Goal: Task Accomplishment & Management: Manage account settings

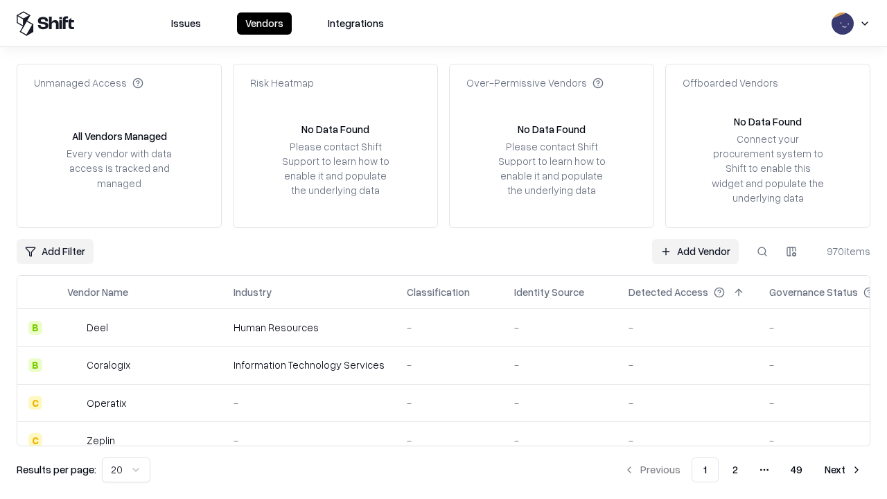
click at [695, 251] on link "Add Vendor" at bounding box center [695, 251] width 87 height 25
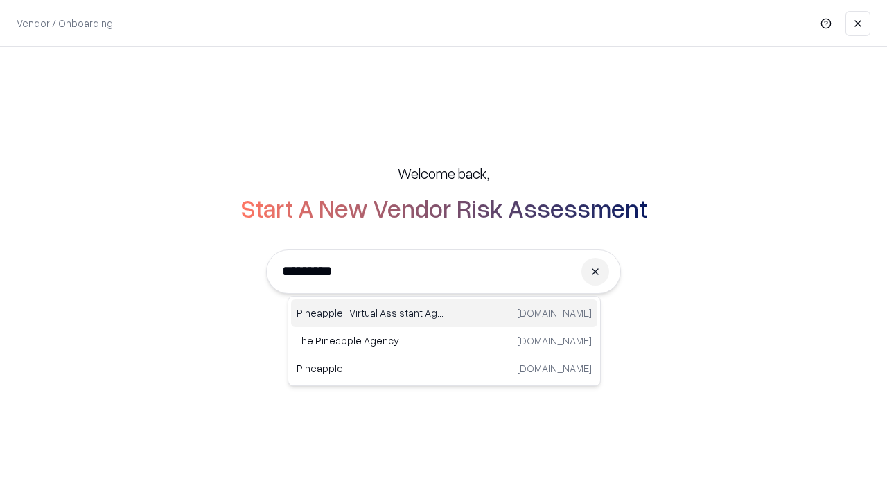
click at [444, 313] on div "Pineapple | Virtual Assistant Agency [DOMAIN_NAME]" at bounding box center [444, 313] width 306 height 28
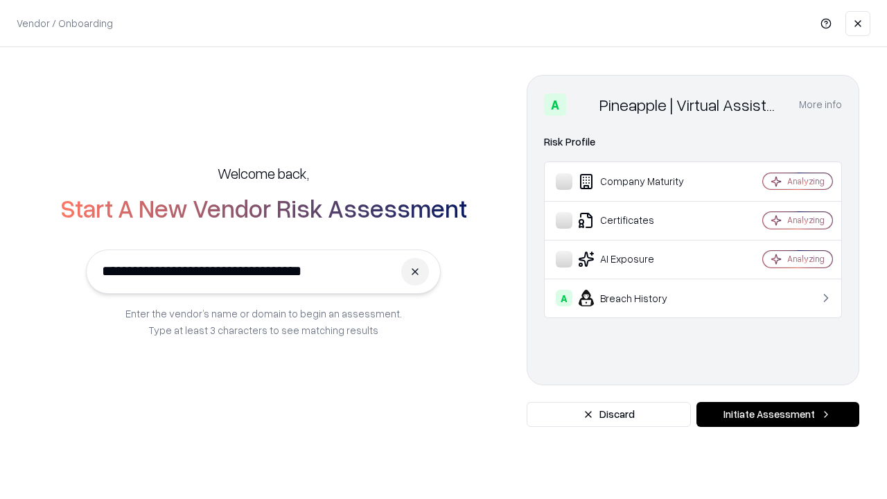
type input "**********"
click at [778, 415] on button "Initiate Assessment" at bounding box center [778, 414] width 163 height 25
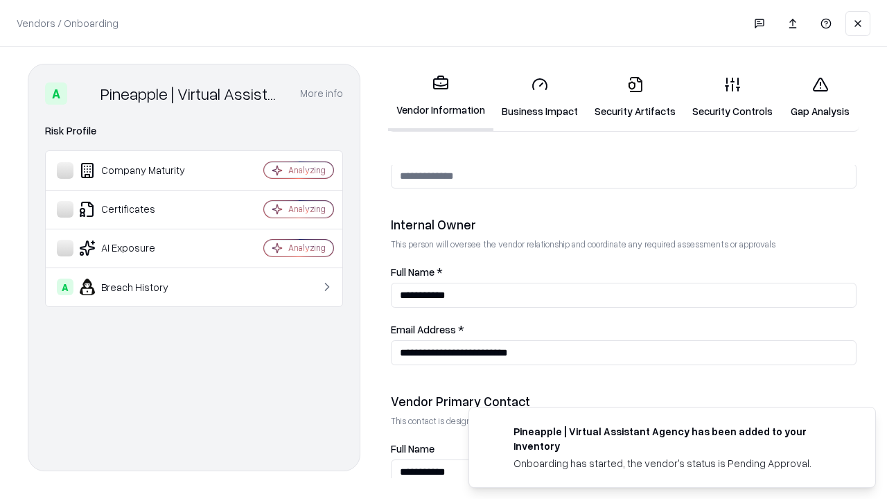
scroll to position [718, 0]
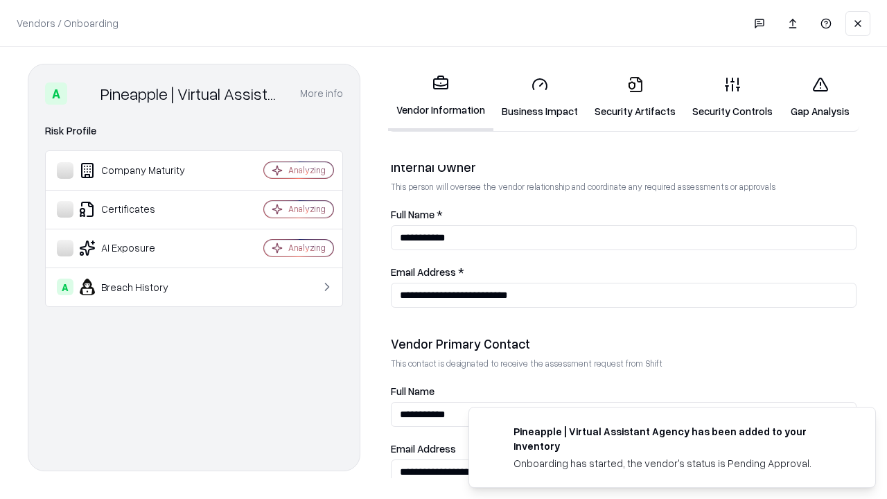
click at [540, 97] on link "Business Impact" at bounding box center [540, 97] width 93 height 64
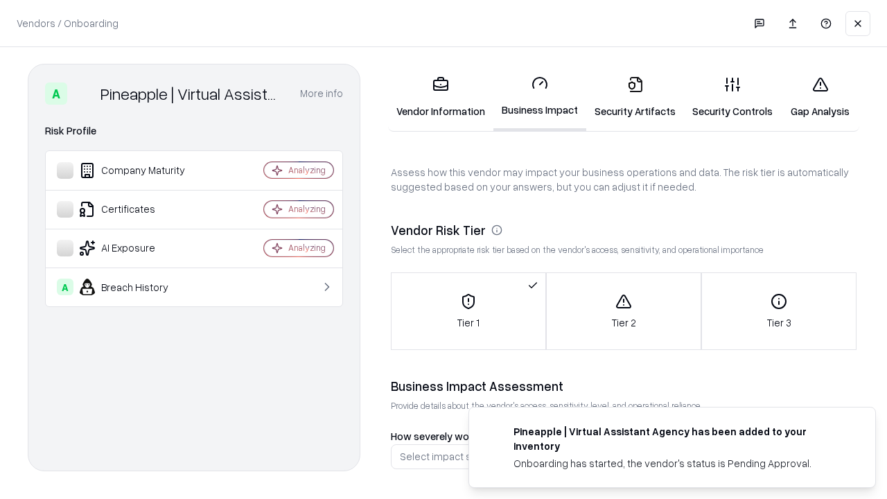
click at [635, 97] on link "Security Artifacts" at bounding box center [635, 97] width 98 height 64
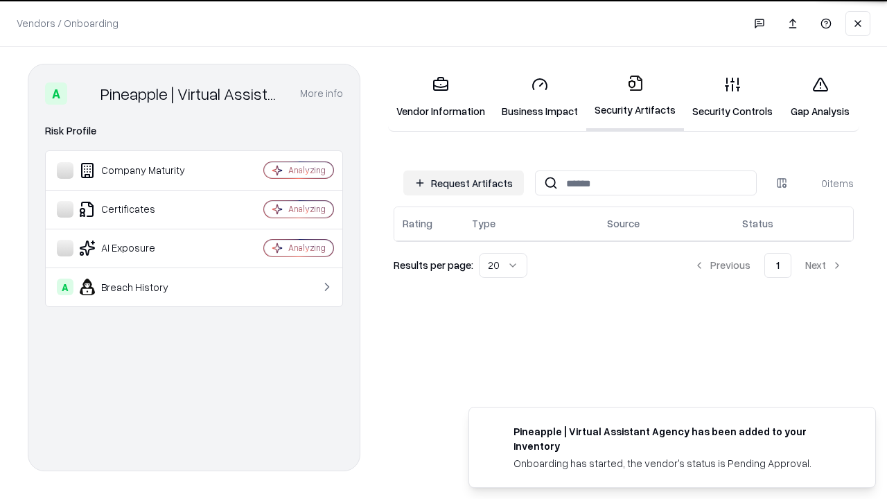
click at [464, 182] on button "Request Artifacts" at bounding box center [463, 183] width 121 height 25
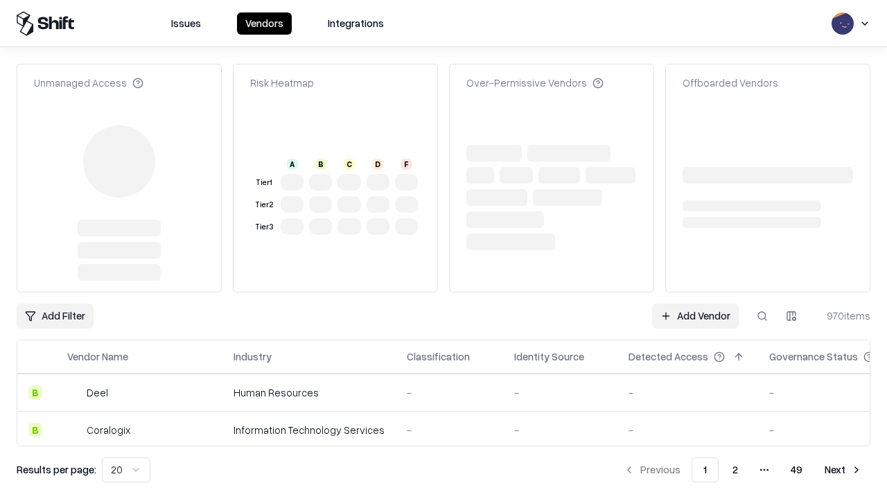
click at [695, 304] on link "Add Vendor" at bounding box center [695, 316] width 87 height 25
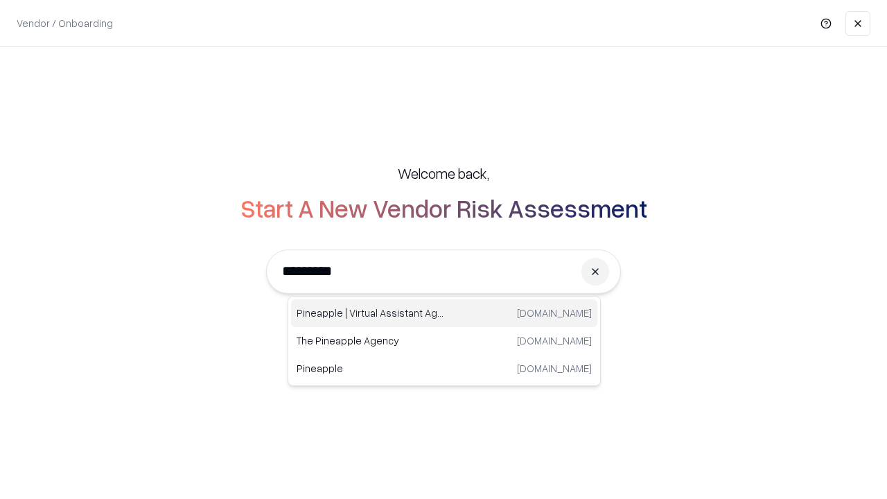
click at [444, 313] on div "Pineapple | Virtual Assistant Agency [DOMAIN_NAME]" at bounding box center [444, 313] width 306 height 28
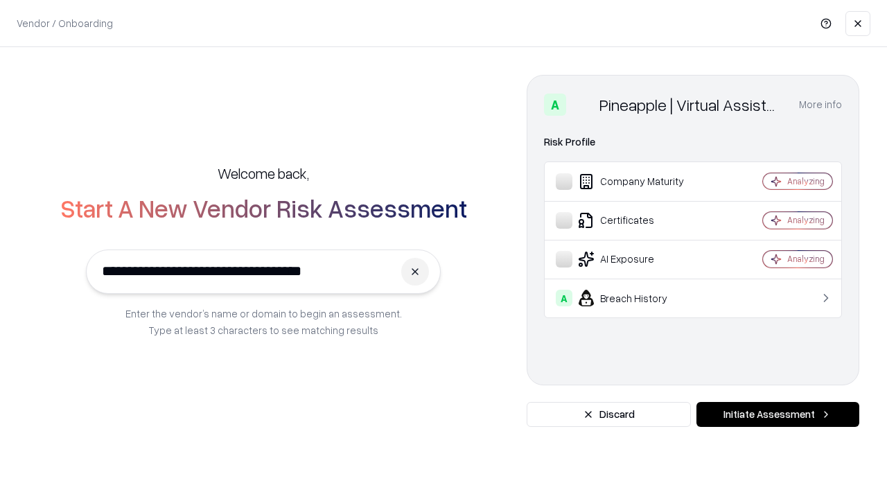
type input "**********"
click at [778, 415] on button "Initiate Assessment" at bounding box center [778, 414] width 163 height 25
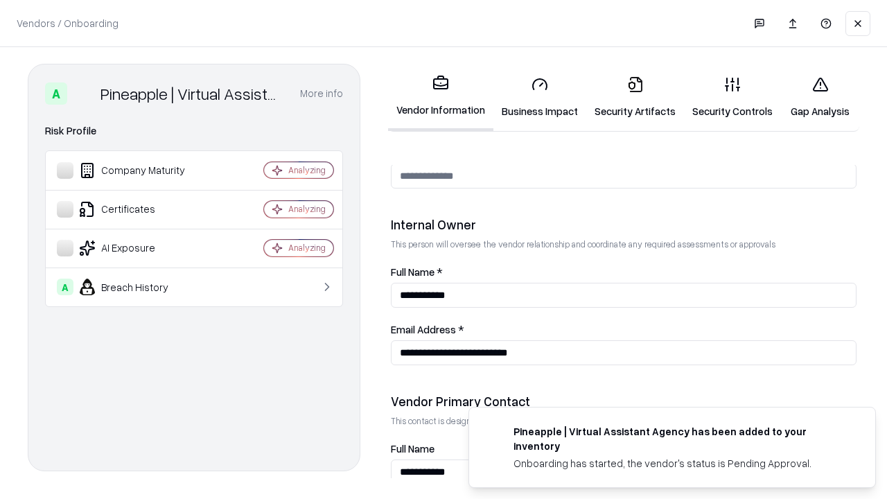
scroll to position [718, 0]
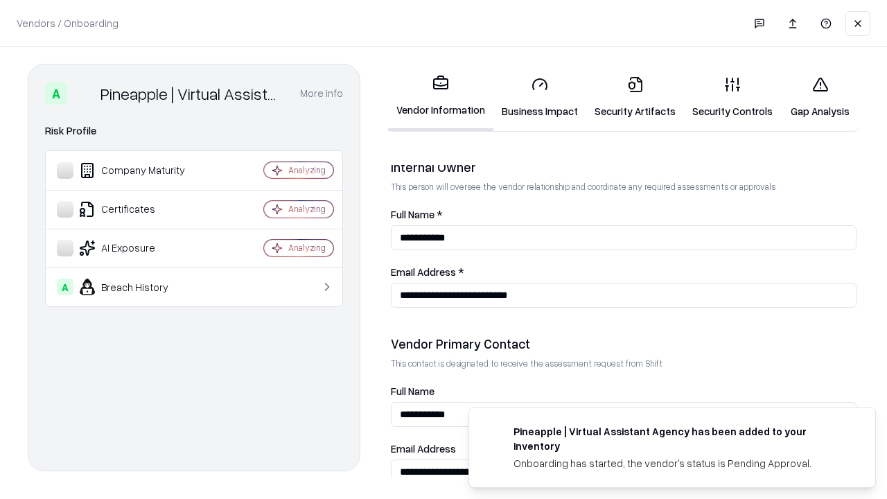
click at [820, 97] on link "Gap Analysis" at bounding box center [820, 97] width 78 height 64
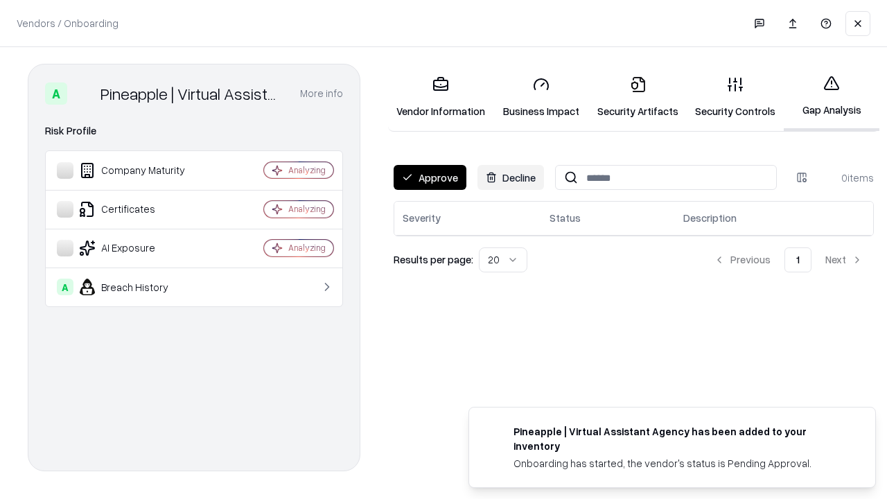
click at [430, 177] on button "Approve" at bounding box center [430, 177] width 73 height 25
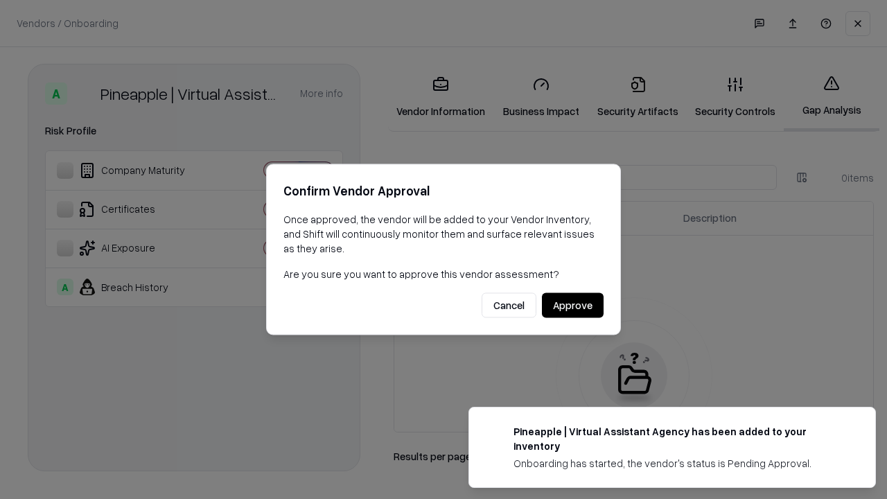
click at [573, 305] on button "Approve" at bounding box center [573, 305] width 62 height 25
